Goal: Task Accomplishment & Management: Manage account settings

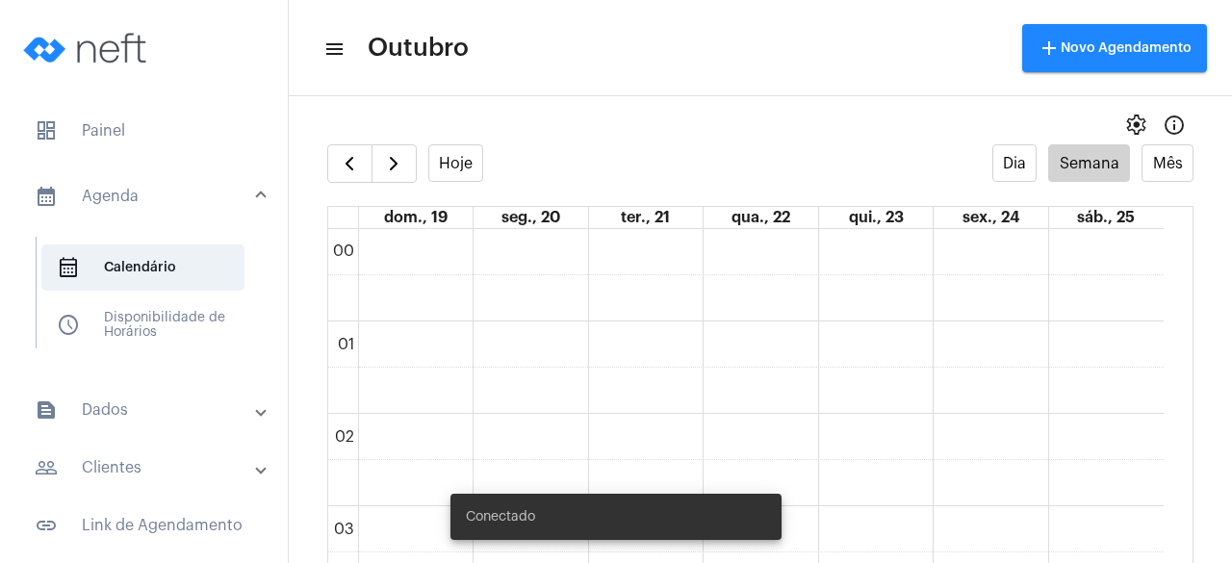
click at [169, 456] on mat-panel-title "people_outline Clientes" at bounding box center [146, 467] width 222 height 23
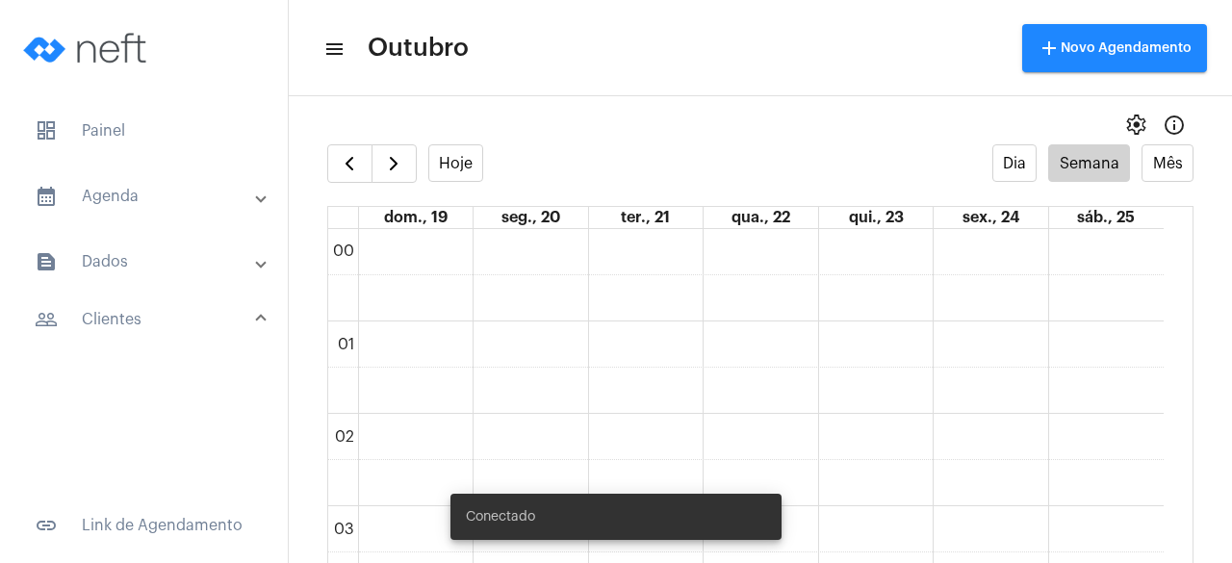
scroll to position [1402, 0]
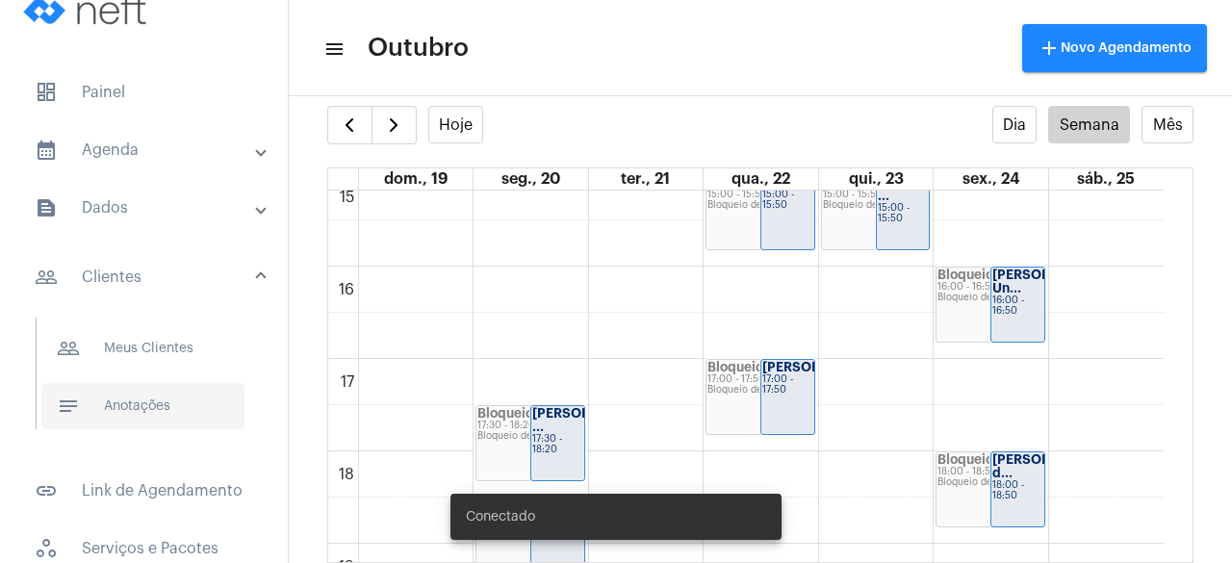
click at [170, 419] on span "notes Anotações" at bounding box center [142, 406] width 203 height 46
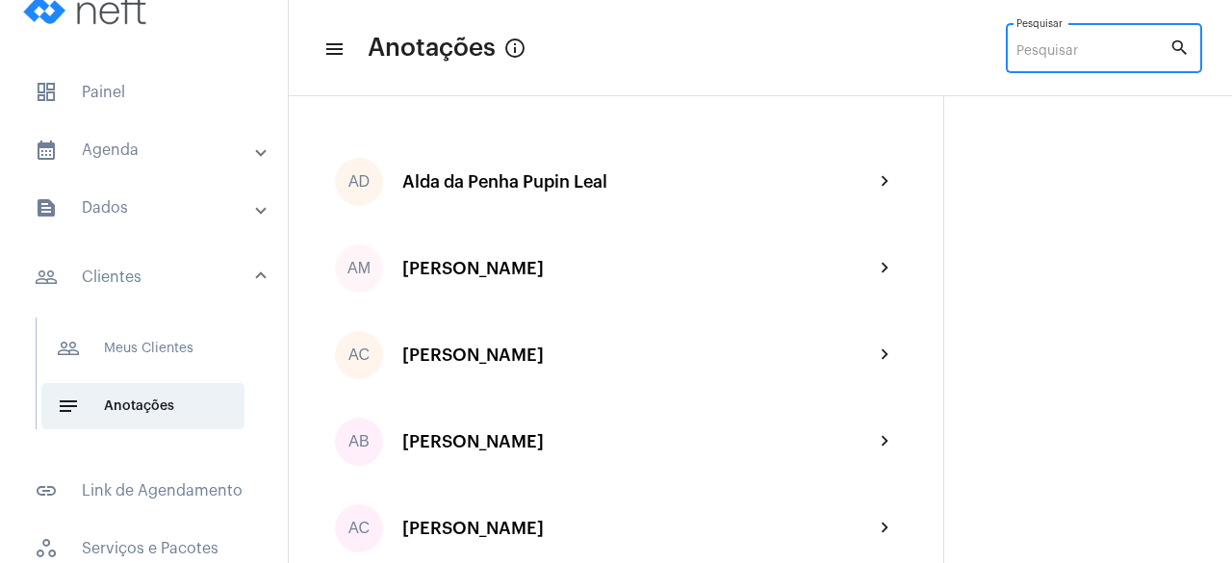
click at [1076, 55] on input "Pesquisar" at bounding box center [1092, 51] width 153 height 15
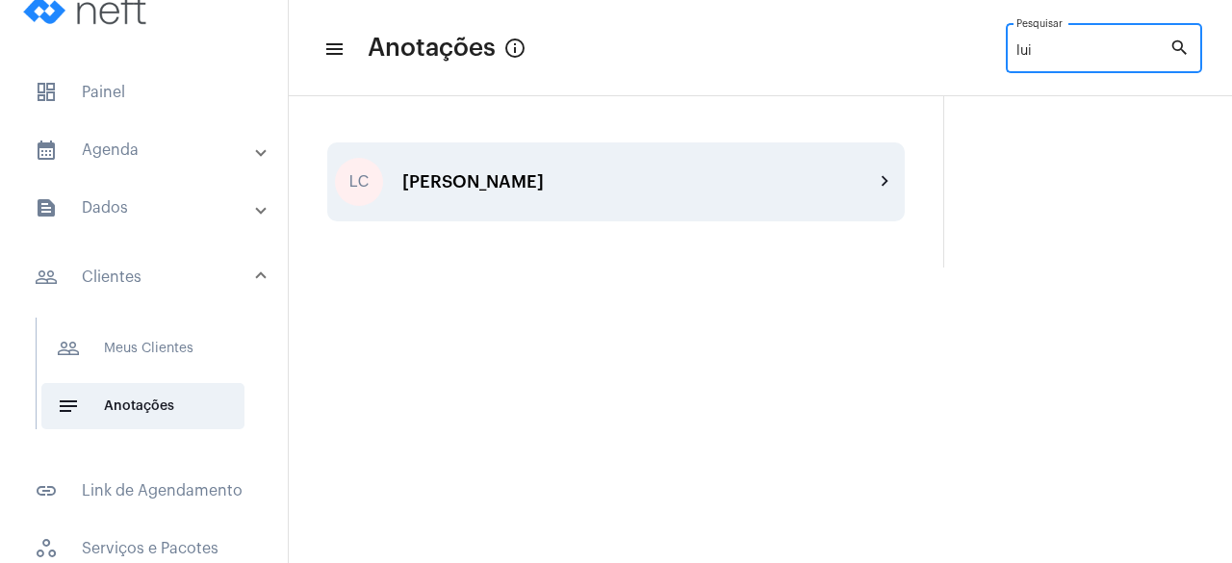
type input "lui"
click at [560, 194] on div "LC [PERSON_NAME] chevron_right" at bounding box center [615, 181] width 577 height 79
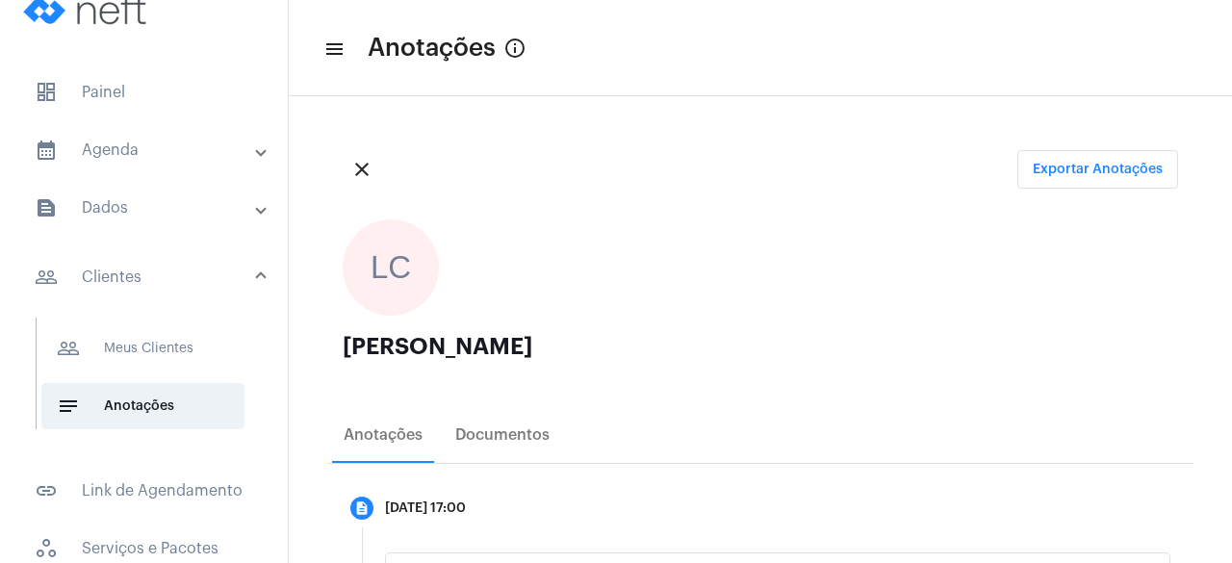
click at [701, 65] on mat-toolbar-row "menu Anotações info_outlined" at bounding box center [760, 48] width 943 height 62
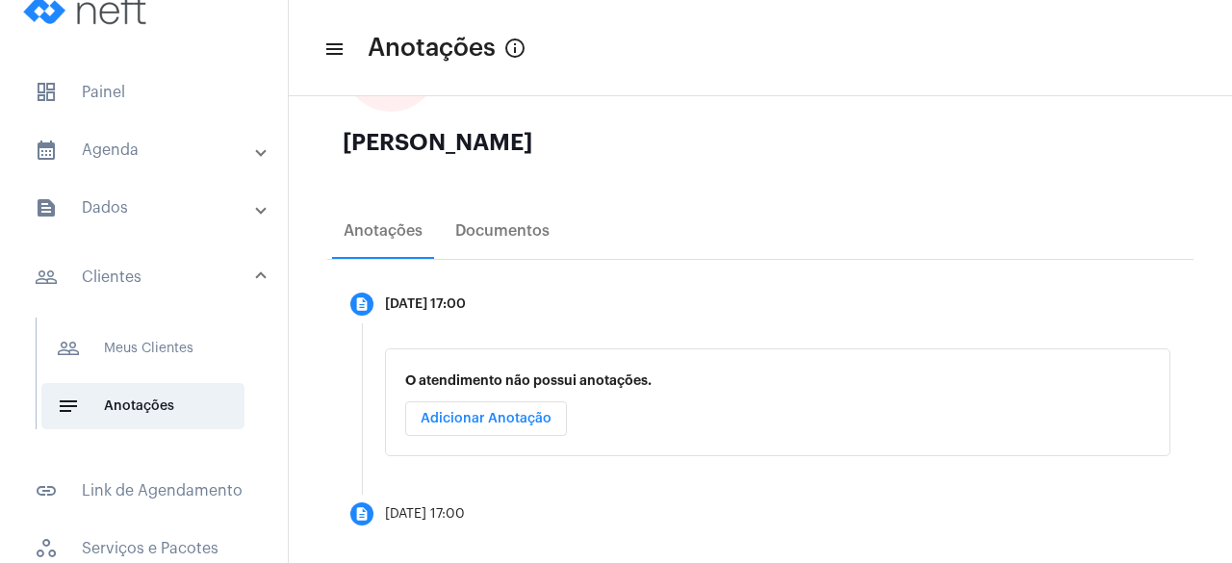
scroll to position [226, 0]
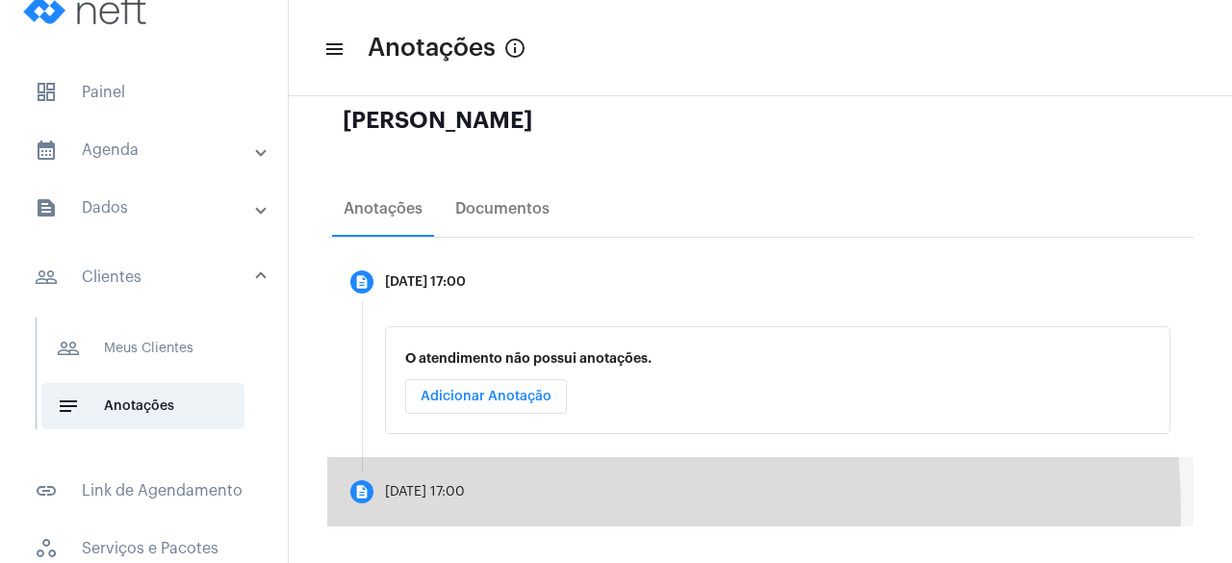
click at [613, 509] on mat-step-header "description [DATE] 17:00" at bounding box center [760, 491] width 866 height 69
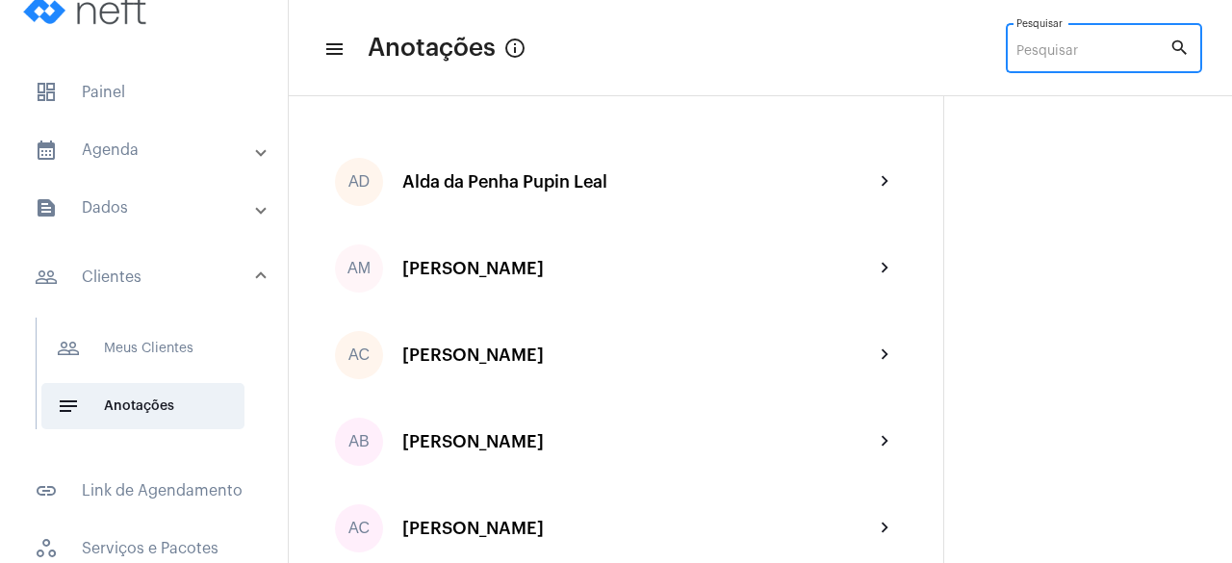
click at [1085, 47] on input "Pesquisar" at bounding box center [1092, 51] width 153 height 15
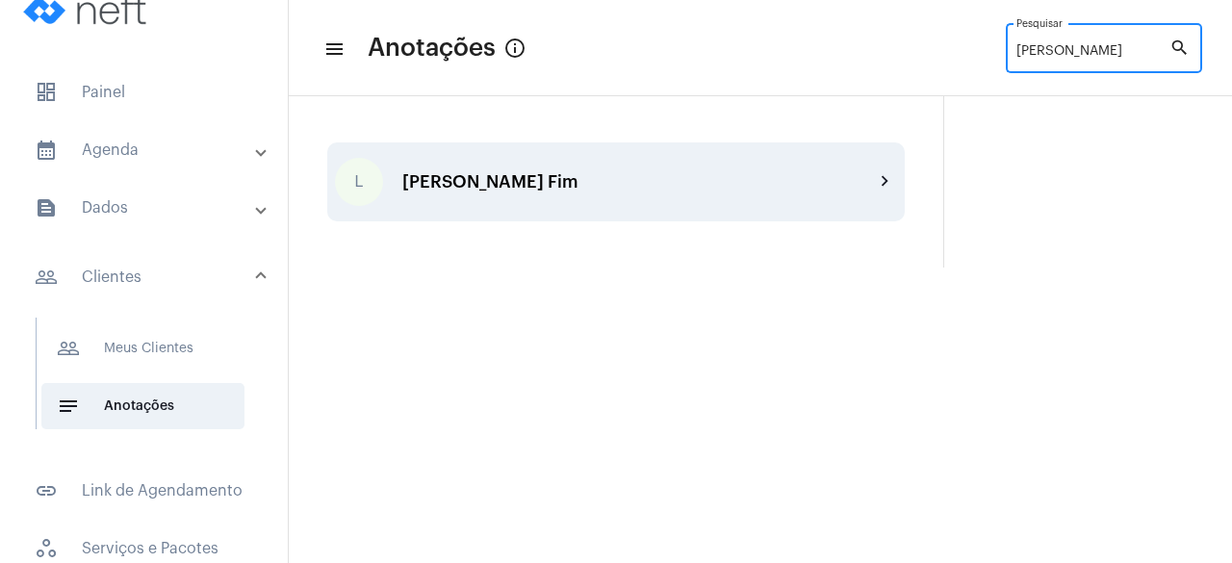
type input "[PERSON_NAME]"
click at [731, 187] on div "[PERSON_NAME] Fim" at bounding box center [637, 181] width 471 height 19
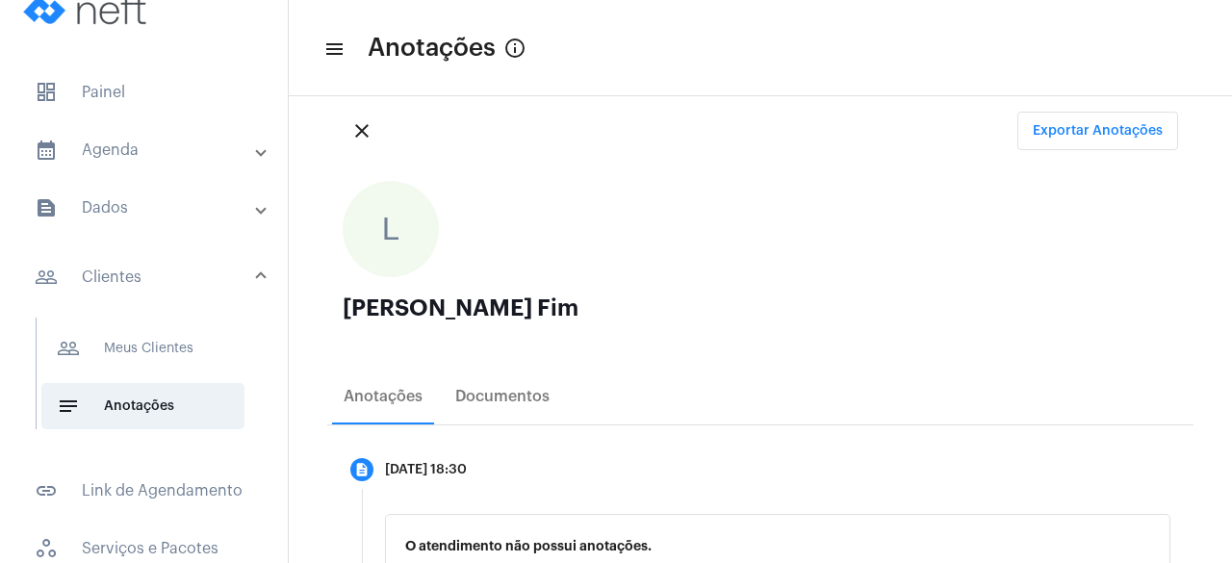
scroll to position [226, 0]
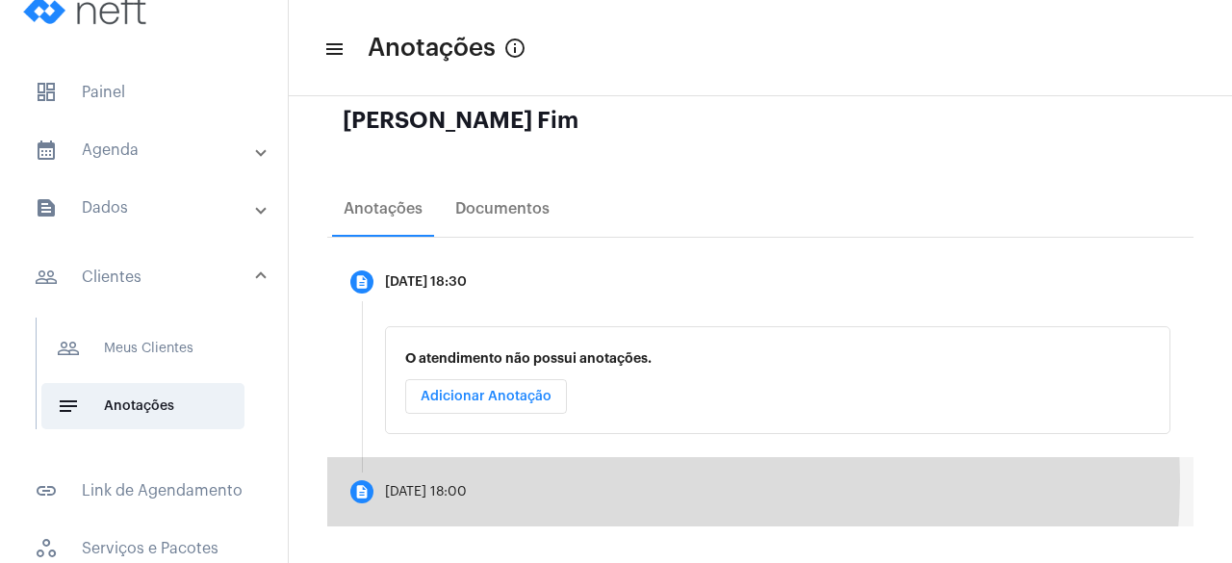
click at [531, 480] on mat-step-header "description [DATE] 18:00" at bounding box center [760, 491] width 866 height 69
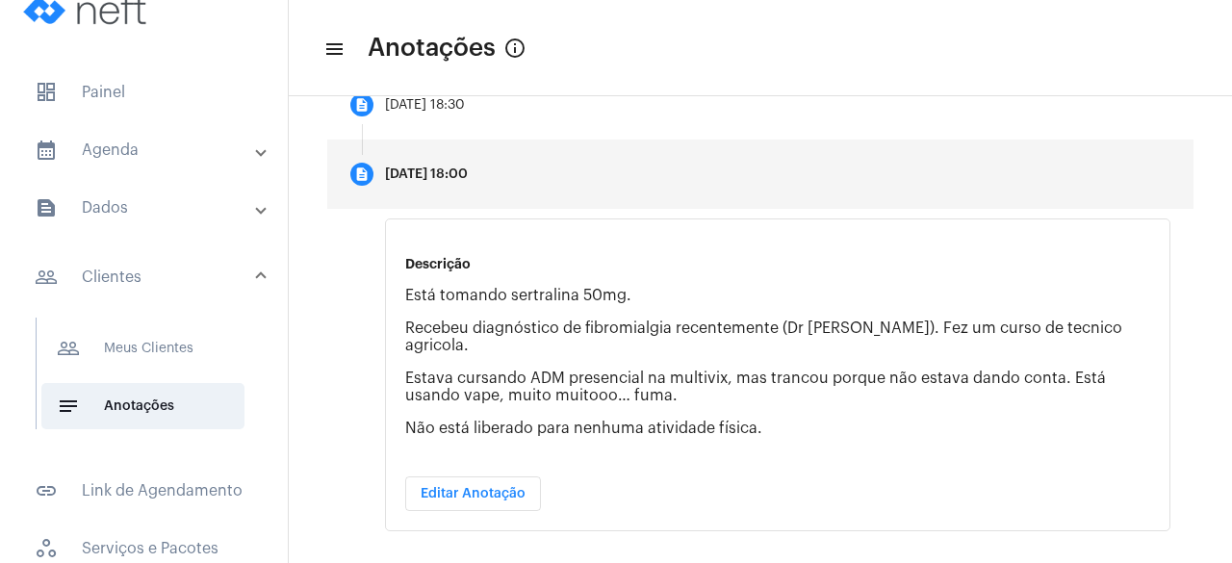
scroll to position [427, 0]
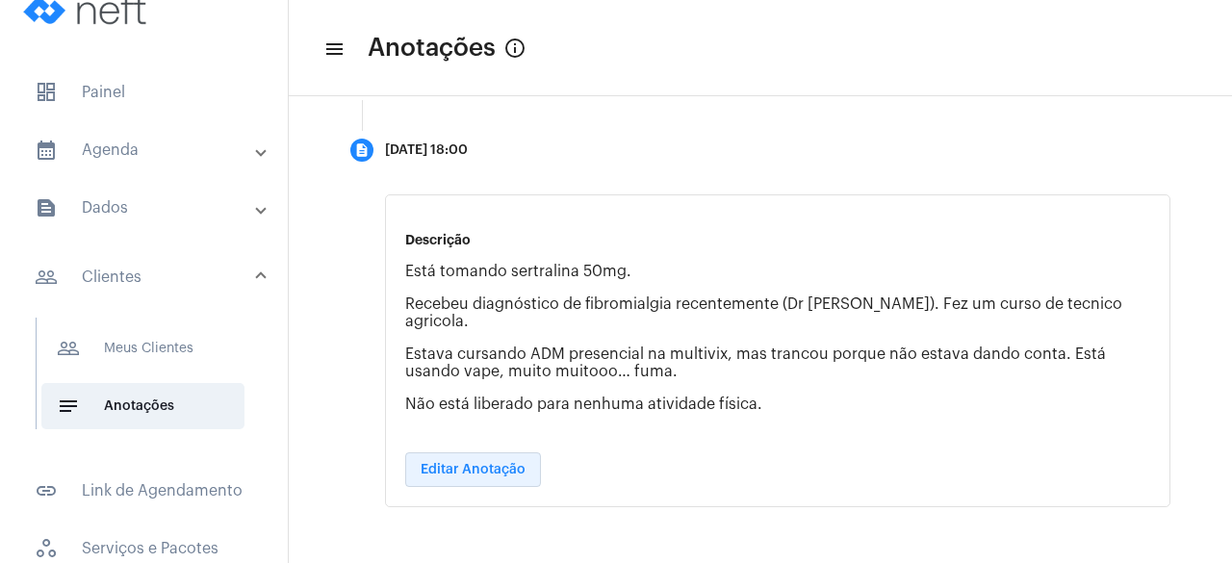
click at [485, 476] on button "Editar Anotação" at bounding box center [473, 469] width 136 height 35
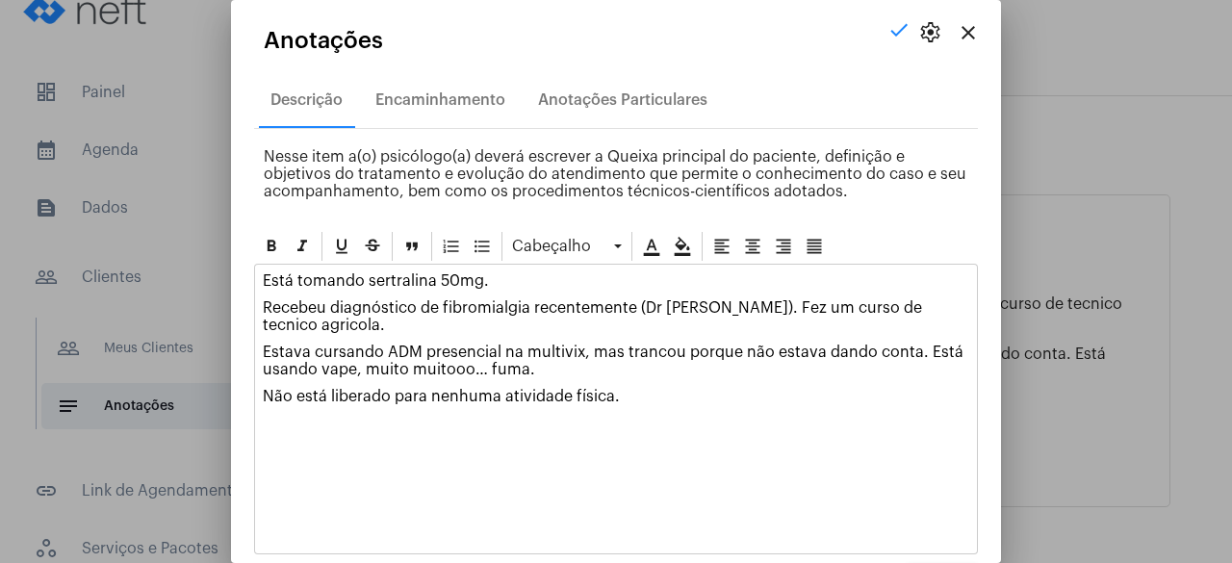
drag, startPoint x: 635, startPoint y: 394, endPoint x: 264, endPoint y: 395, distance: 371.4
click at [264, 395] on p "Não está liberado para nenhuma atividade física." at bounding box center [616, 396] width 706 height 17
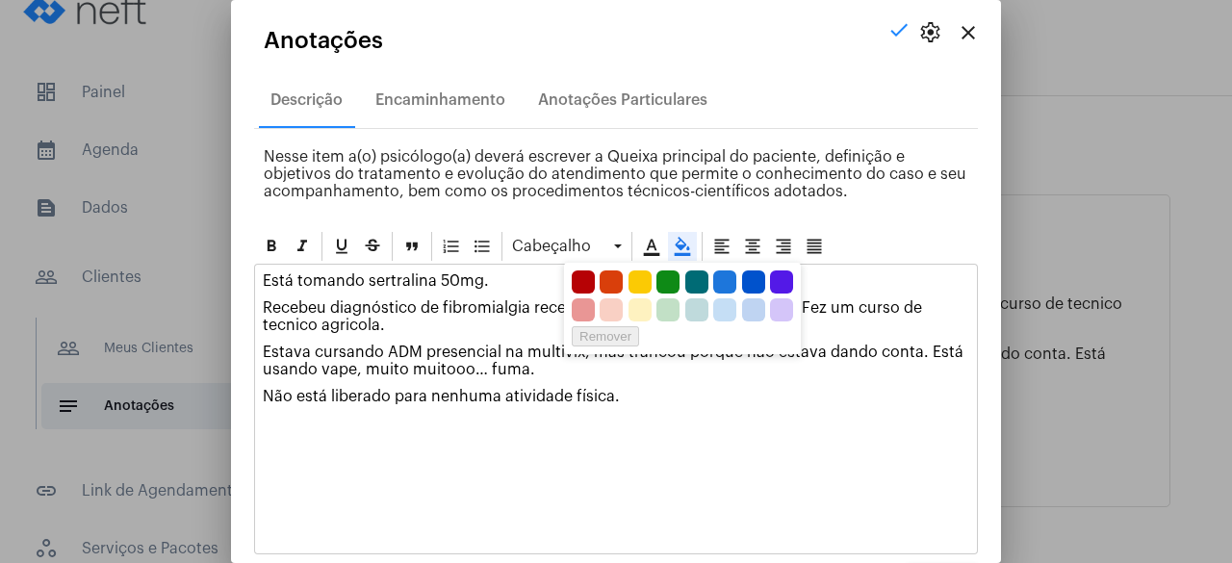
click at [679, 242] on icon at bounding box center [682, 246] width 19 height 19
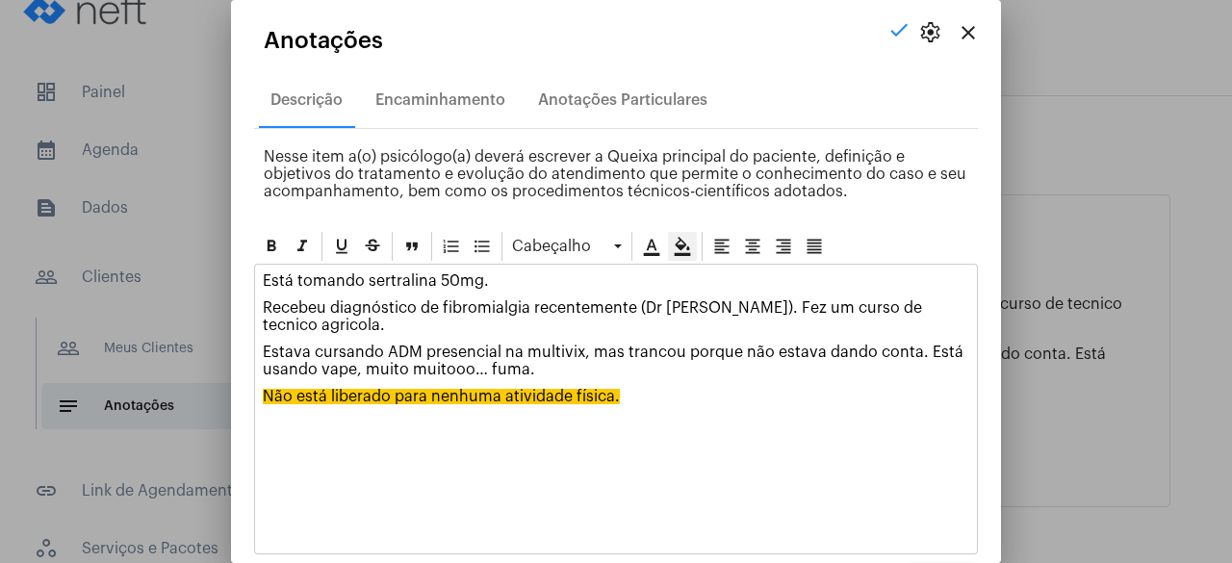
click at [614, 415] on p at bounding box center [616, 423] width 706 height 17
click at [263, 284] on p "Está tomando sertralina 50mg." at bounding box center [616, 280] width 706 height 17
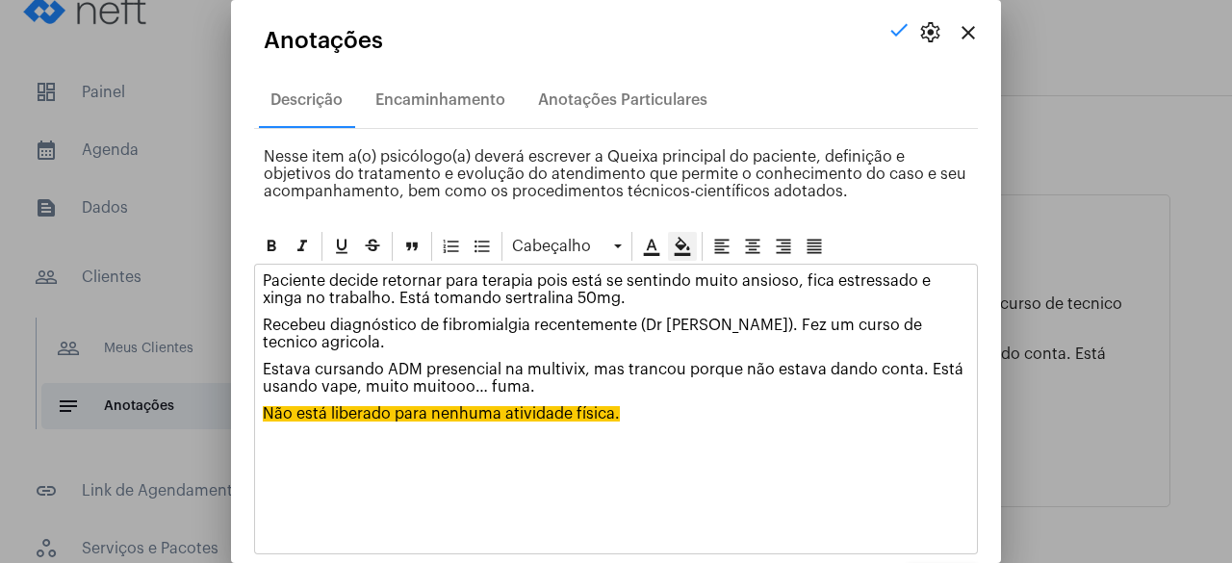
click at [647, 299] on p "Paciente decide retornar para terapia pois está se sentindo muito ansioso, fica…" at bounding box center [616, 289] width 706 height 35
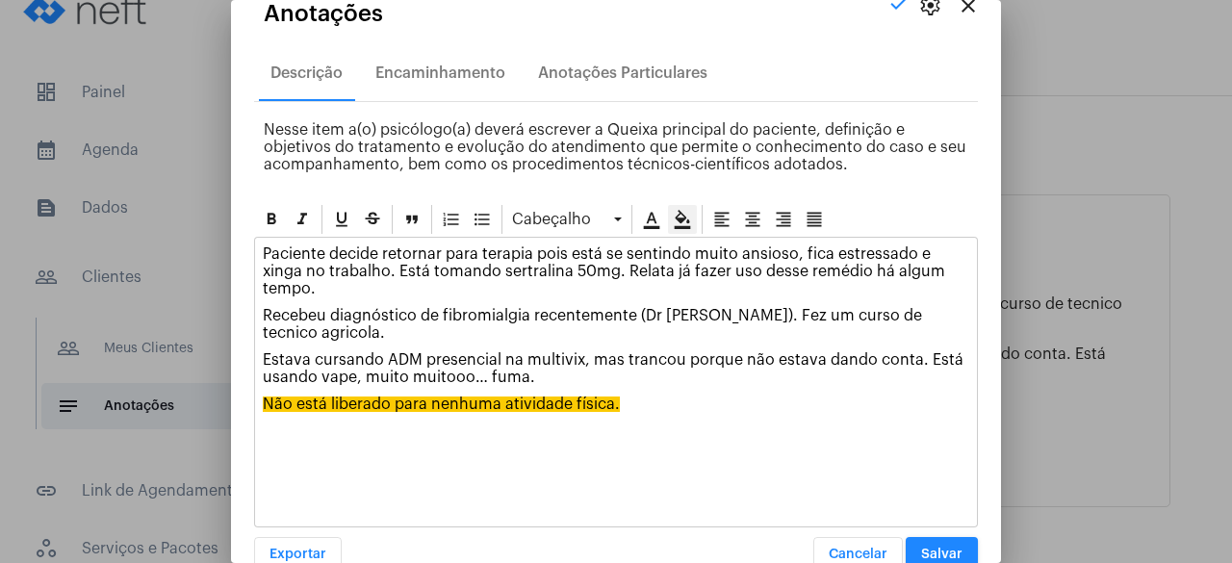
scroll to position [65, 0]
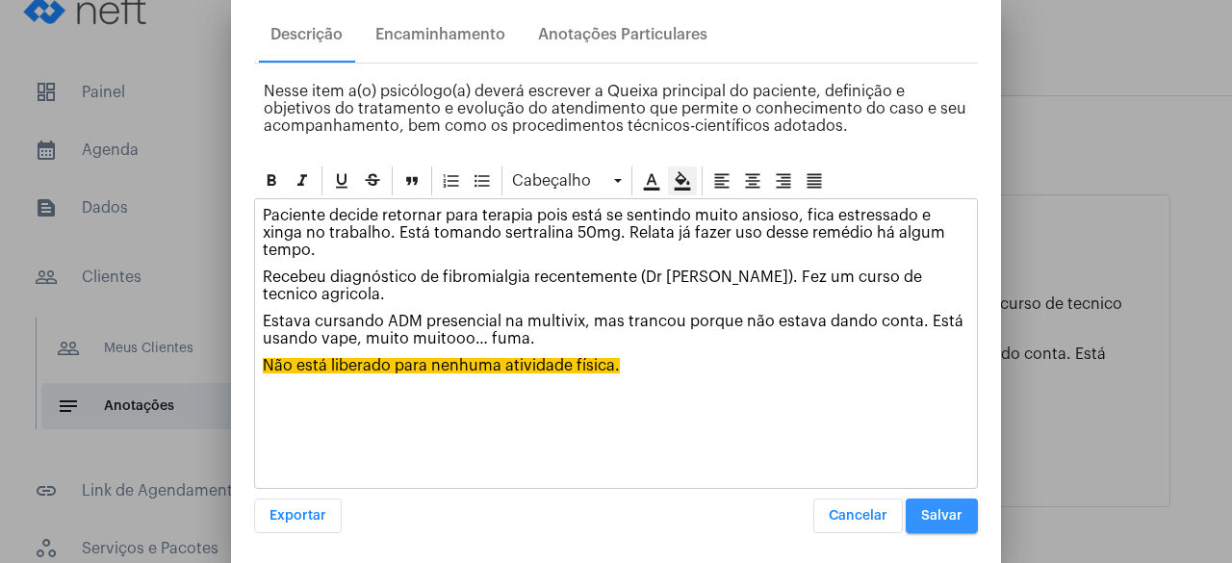
click at [937, 509] on span "Salvar" at bounding box center [941, 515] width 41 height 13
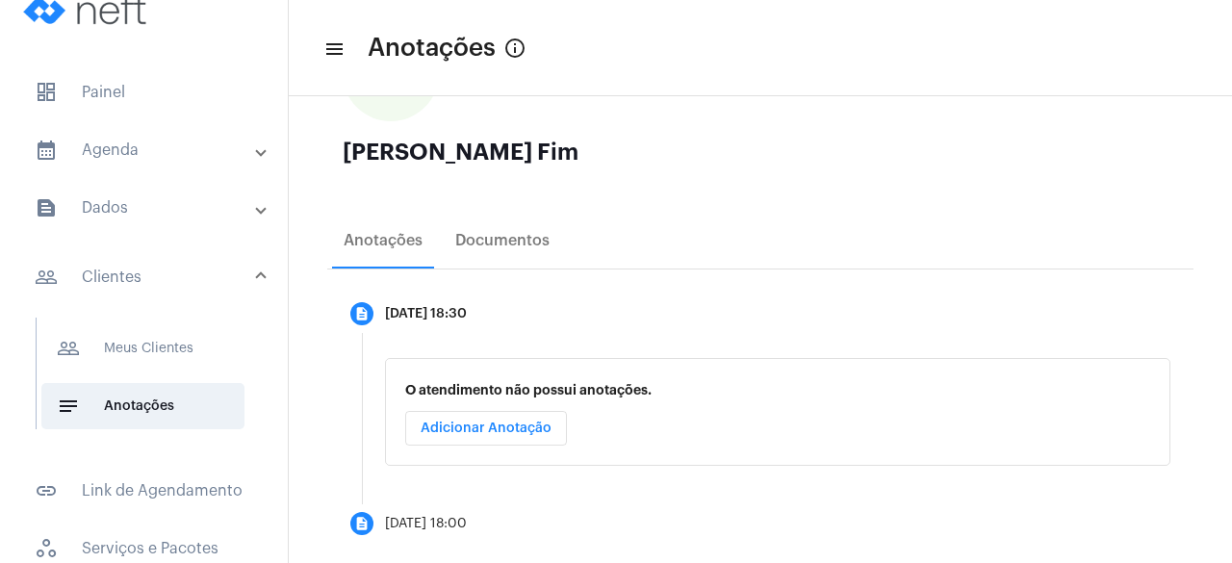
scroll to position [226, 0]
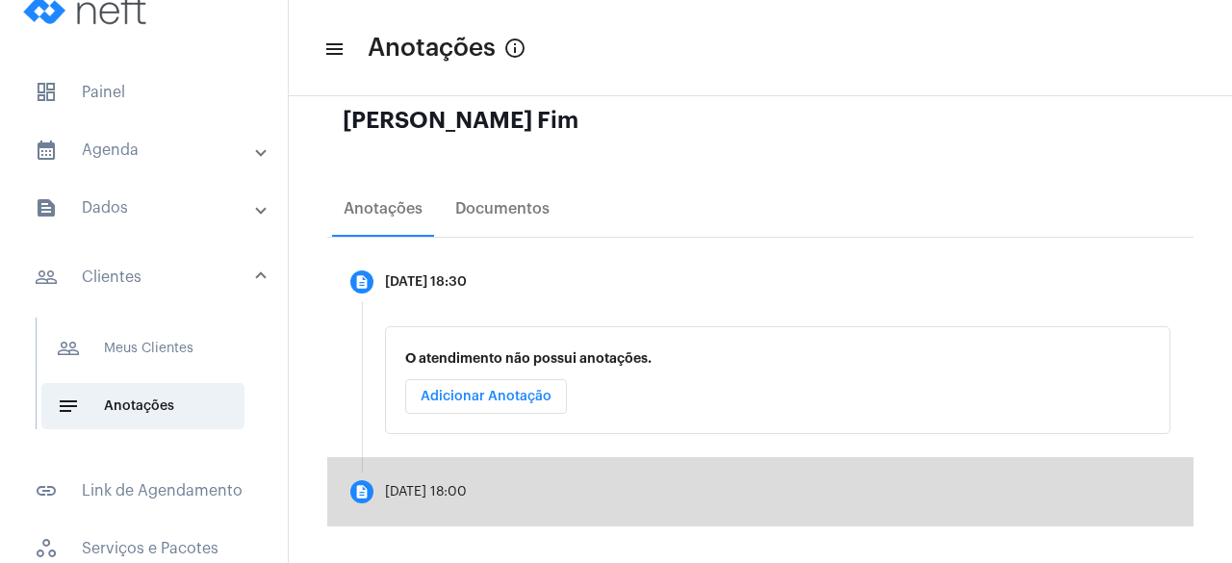
click at [777, 459] on mat-step-header "description [DATE] 18:00" at bounding box center [760, 491] width 866 height 69
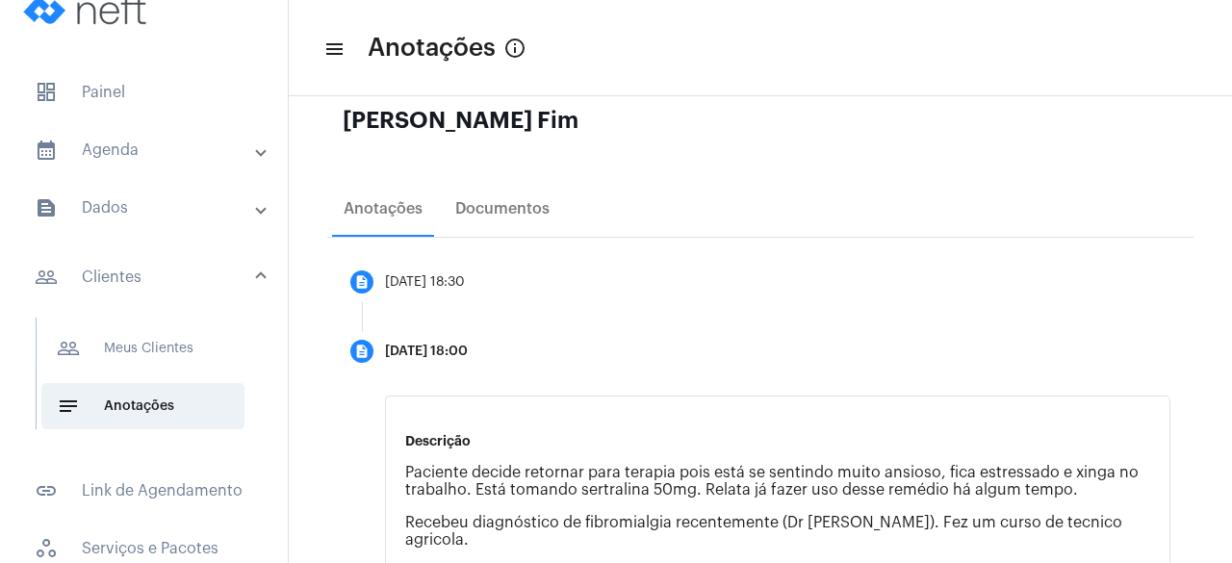
click at [881, 486] on p "Paciente decide retornar para terapia pois está se sentindo muito ansioso, fica…" at bounding box center [777, 481] width 745 height 35
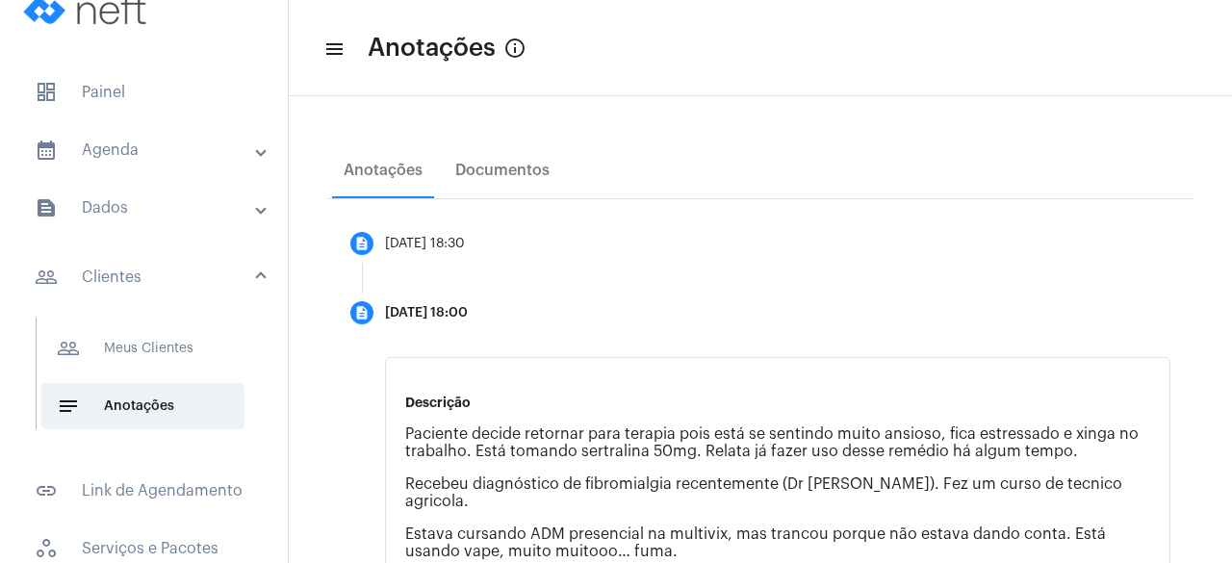
scroll to position [445, 0]
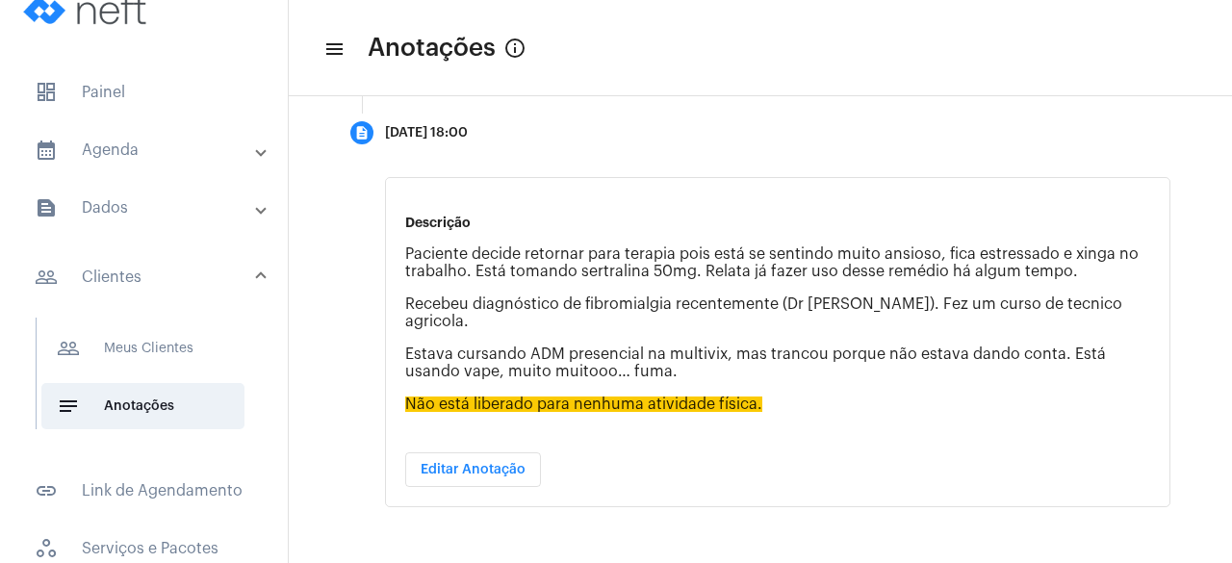
click at [504, 478] on button "Editar Anotação" at bounding box center [473, 469] width 136 height 35
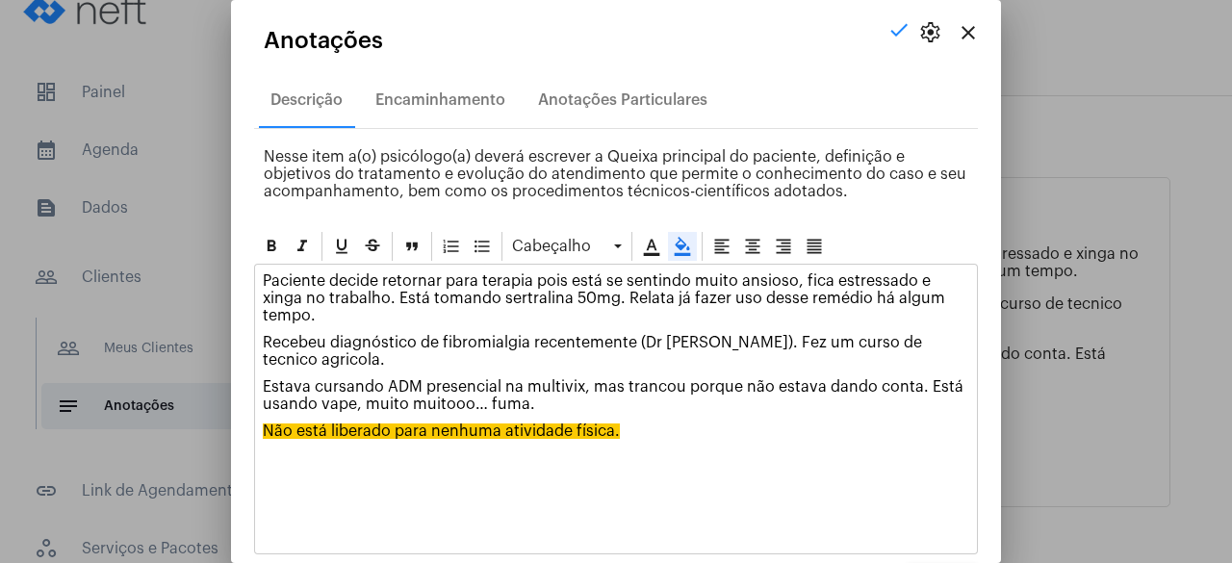
click at [576, 414] on div "Paciente decide retornar para terapia pois está se sentindo muito ansioso, fica…" at bounding box center [616, 374] width 722 height 219
click at [561, 405] on p "Estava cursando ADM presencial na multivix, mas trancou porque não estava dando…" at bounding box center [616, 395] width 706 height 35
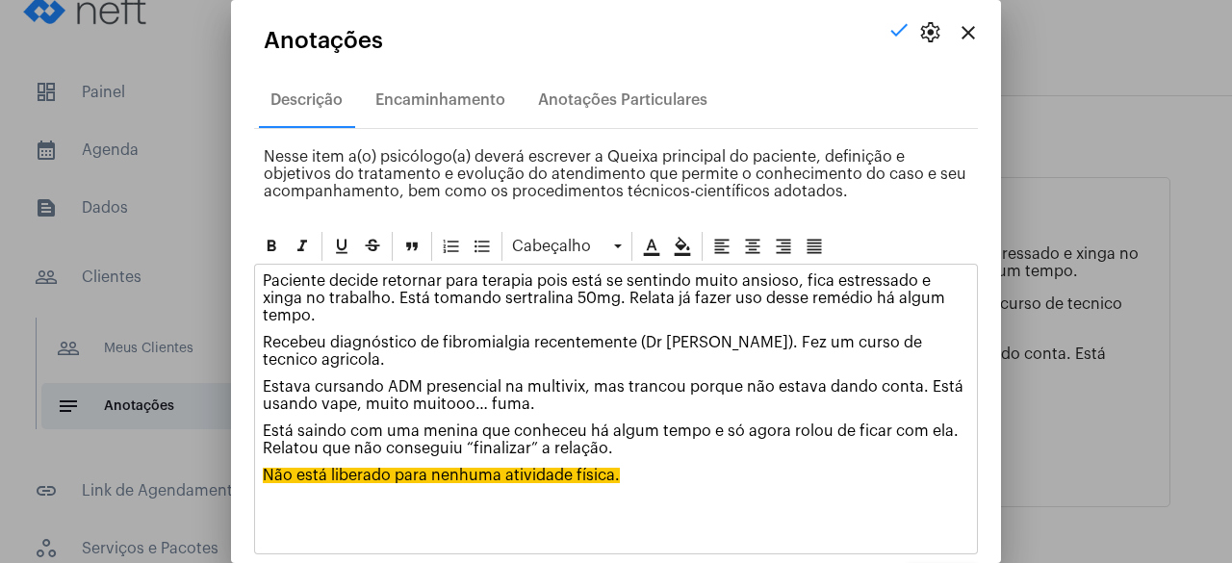
scroll to position [65, 0]
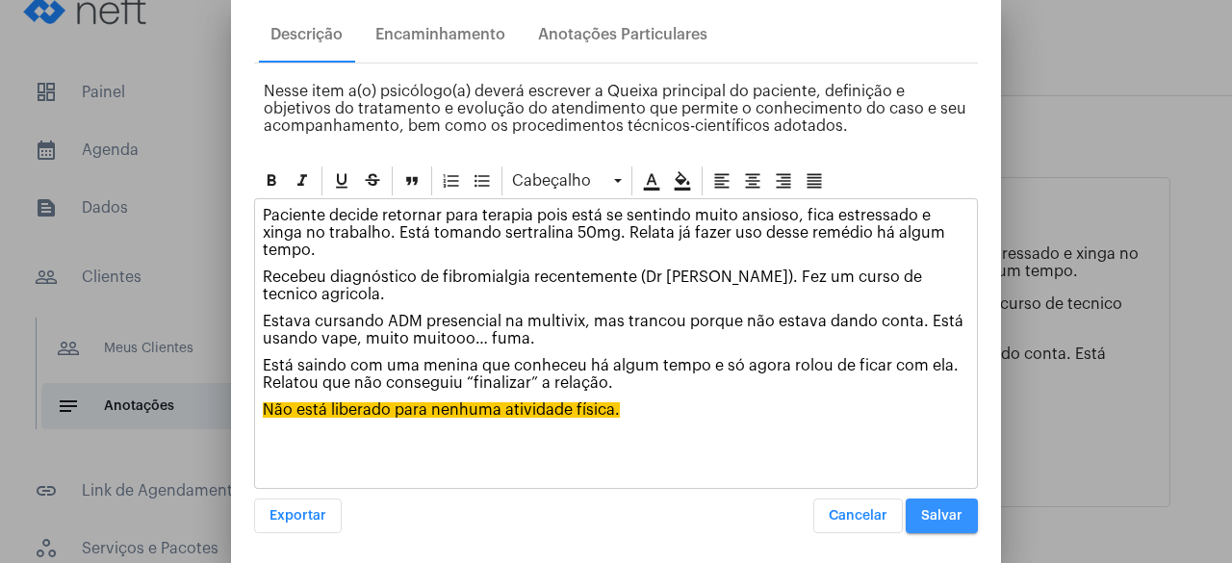
click at [925, 501] on button "Salvar" at bounding box center [941, 515] width 72 height 35
